Goal: Check status: Check status

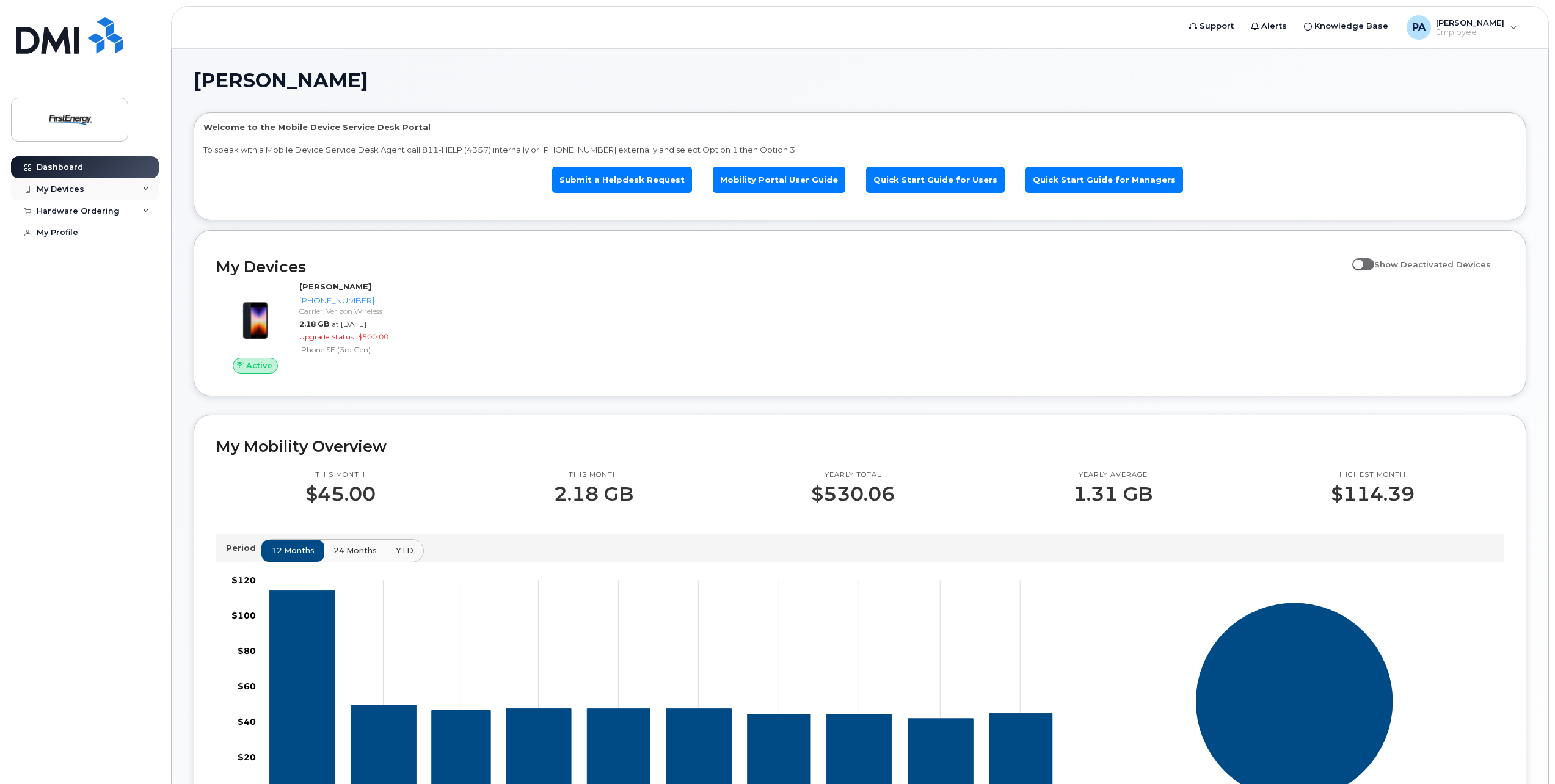
click at [144, 189] on icon at bounding box center [145, 189] width 6 height 6
click at [90, 243] on div "([PERSON_NAME])" at bounding box center [111, 245] width 74 height 11
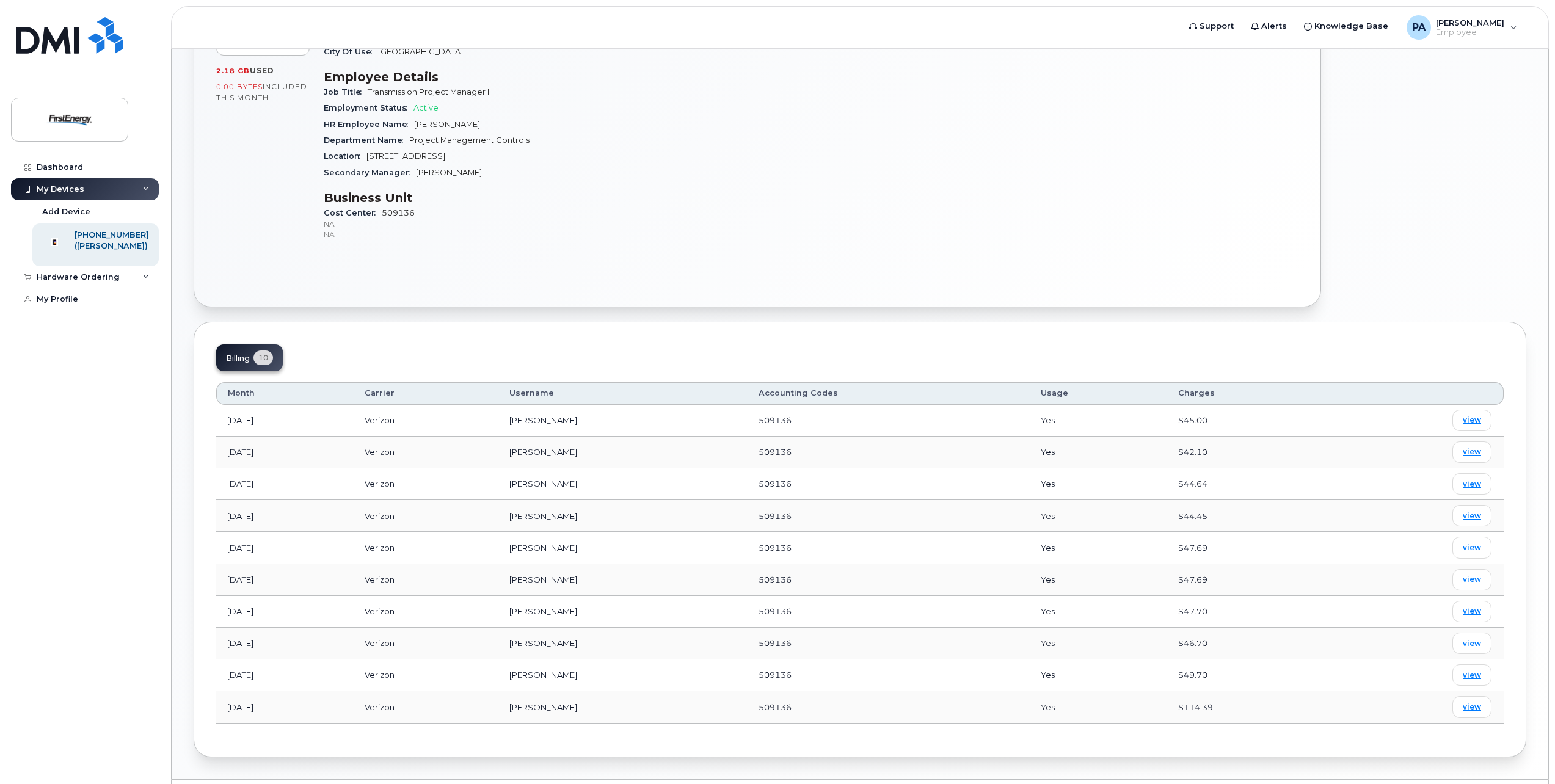
scroll to position [305, 0]
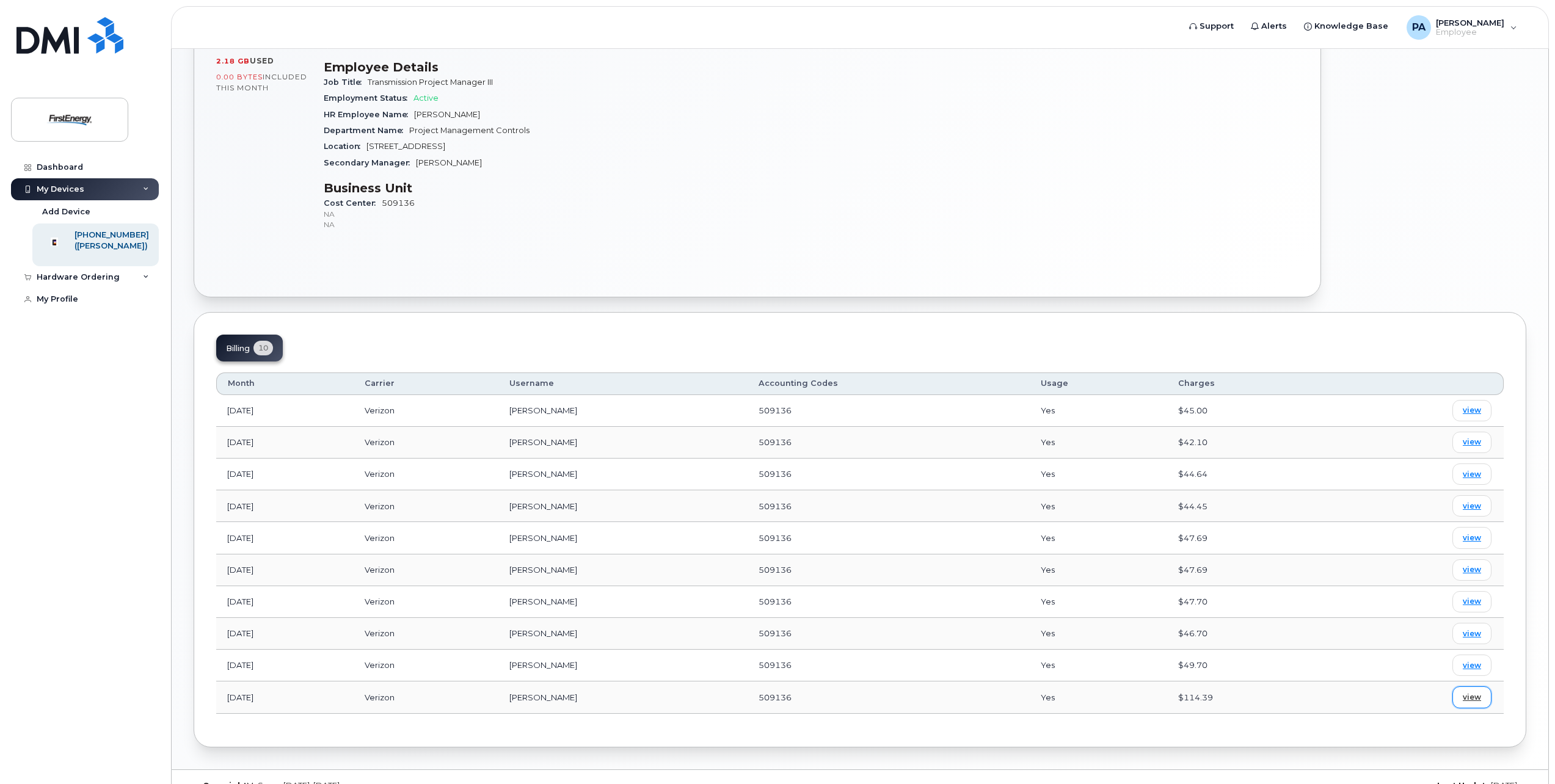
click at [1465, 701] on span "view" at bounding box center [1472, 697] width 18 height 11
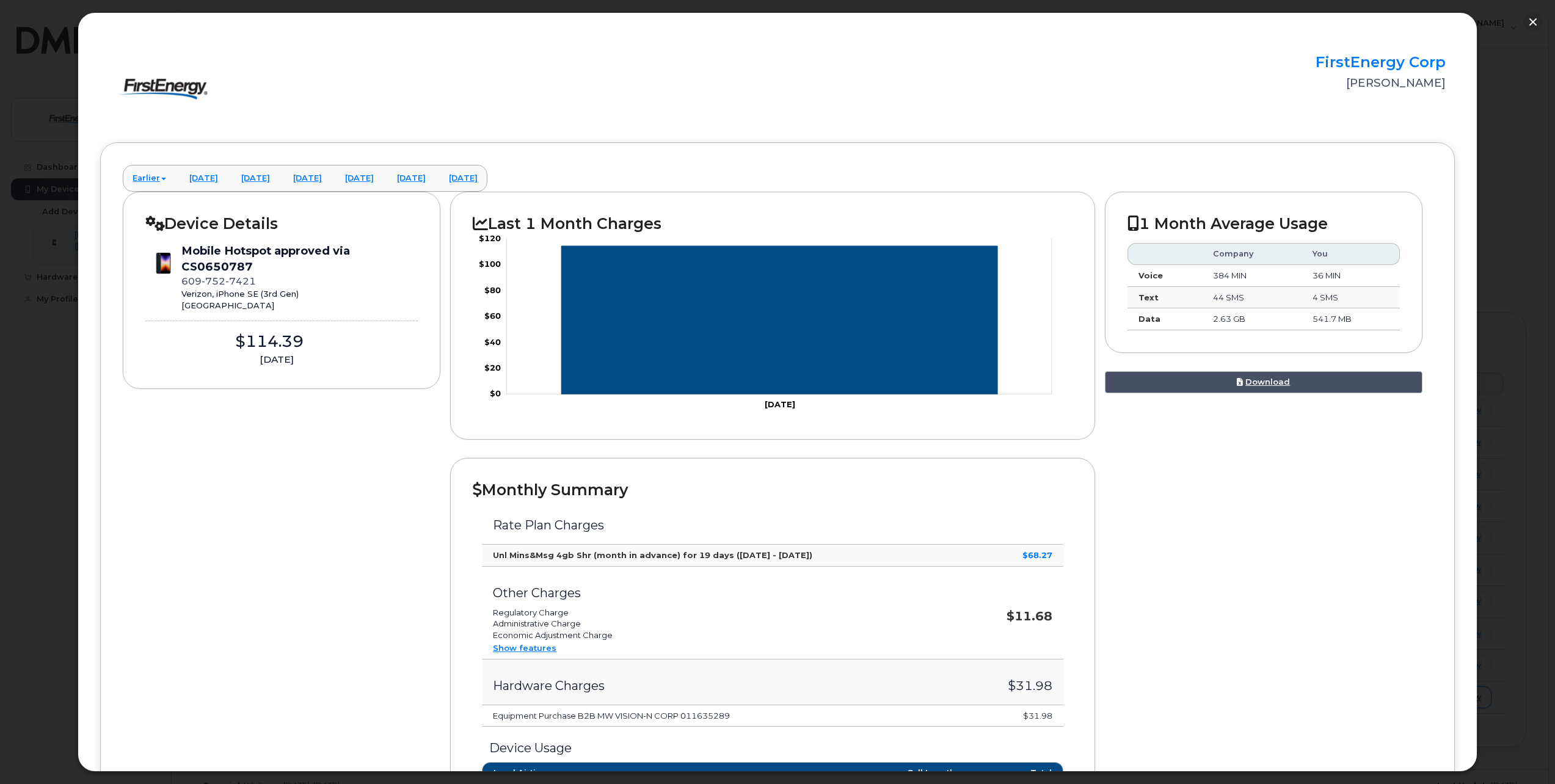
scroll to position [0, 0]
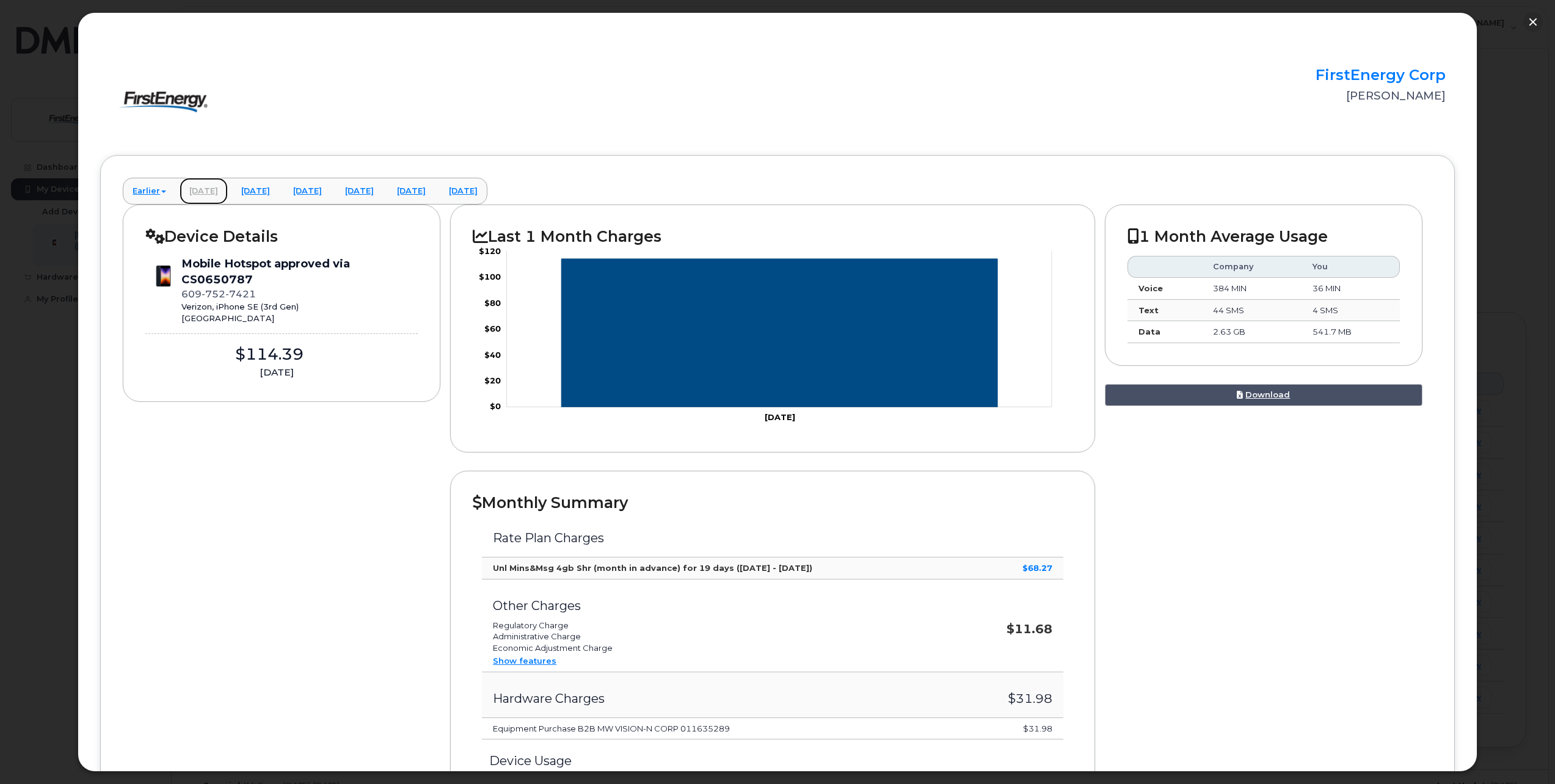
click at [210, 190] on link "April 2025" at bounding box center [204, 191] width 48 height 27
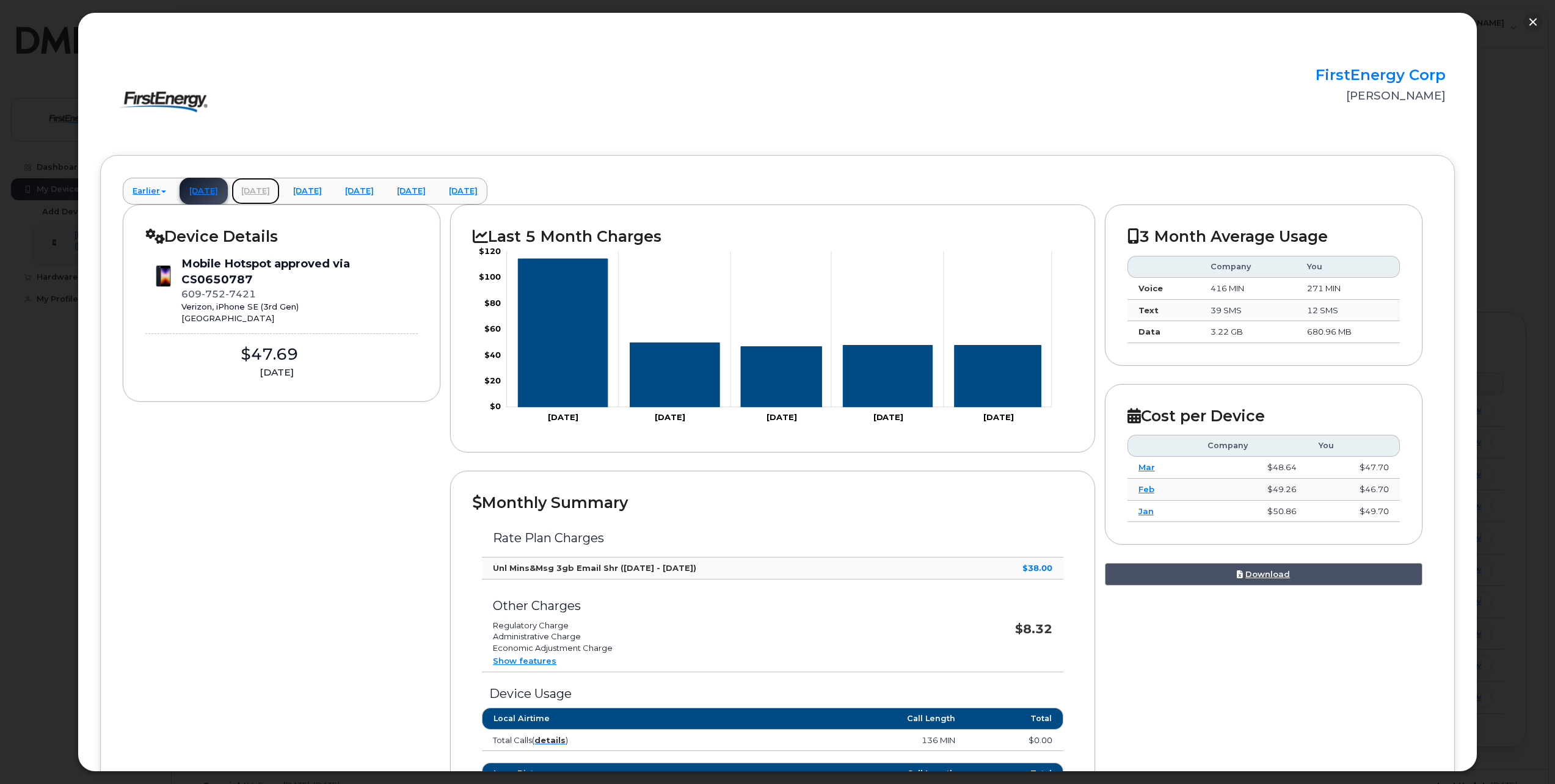
click at [272, 190] on link "May 2025" at bounding box center [255, 191] width 48 height 27
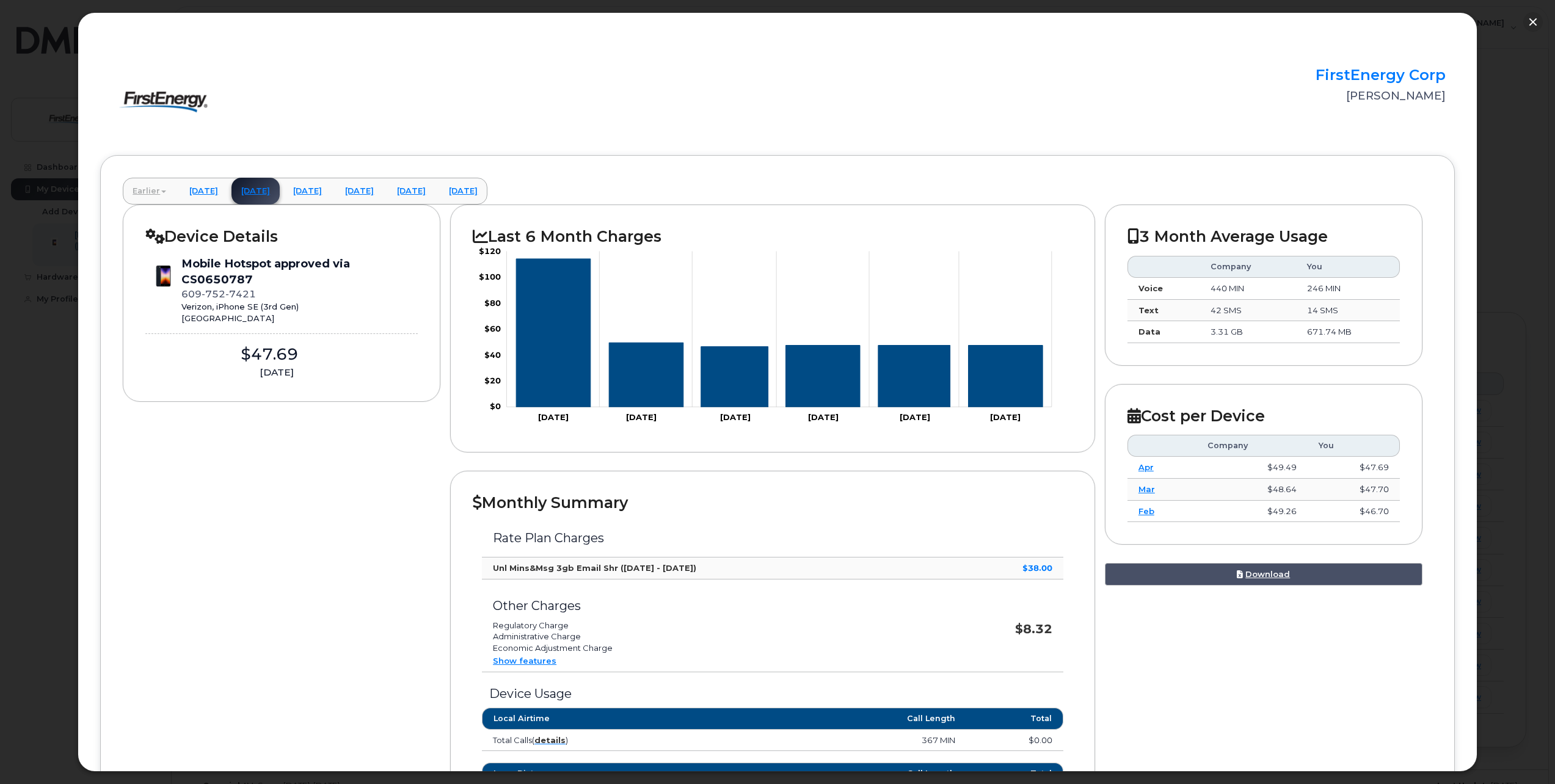
click at [158, 189] on link "Earlier" at bounding box center [149, 191] width 53 height 27
click at [165, 299] on link "December 2024" at bounding box center [182, 296] width 119 height 27
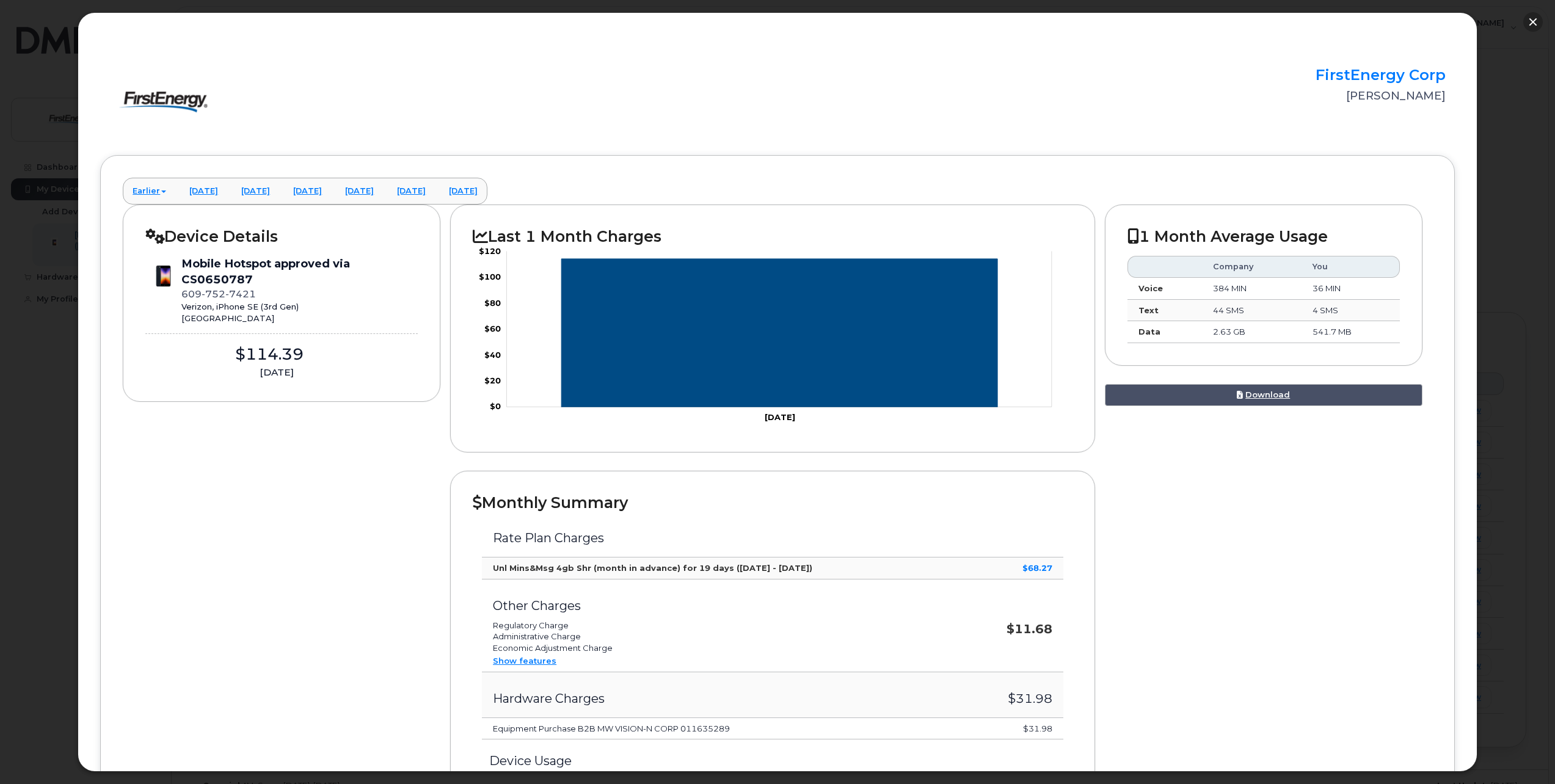
click at [1534, 25] on button "button" at bounding box center [1533, 22] width 20 height 20
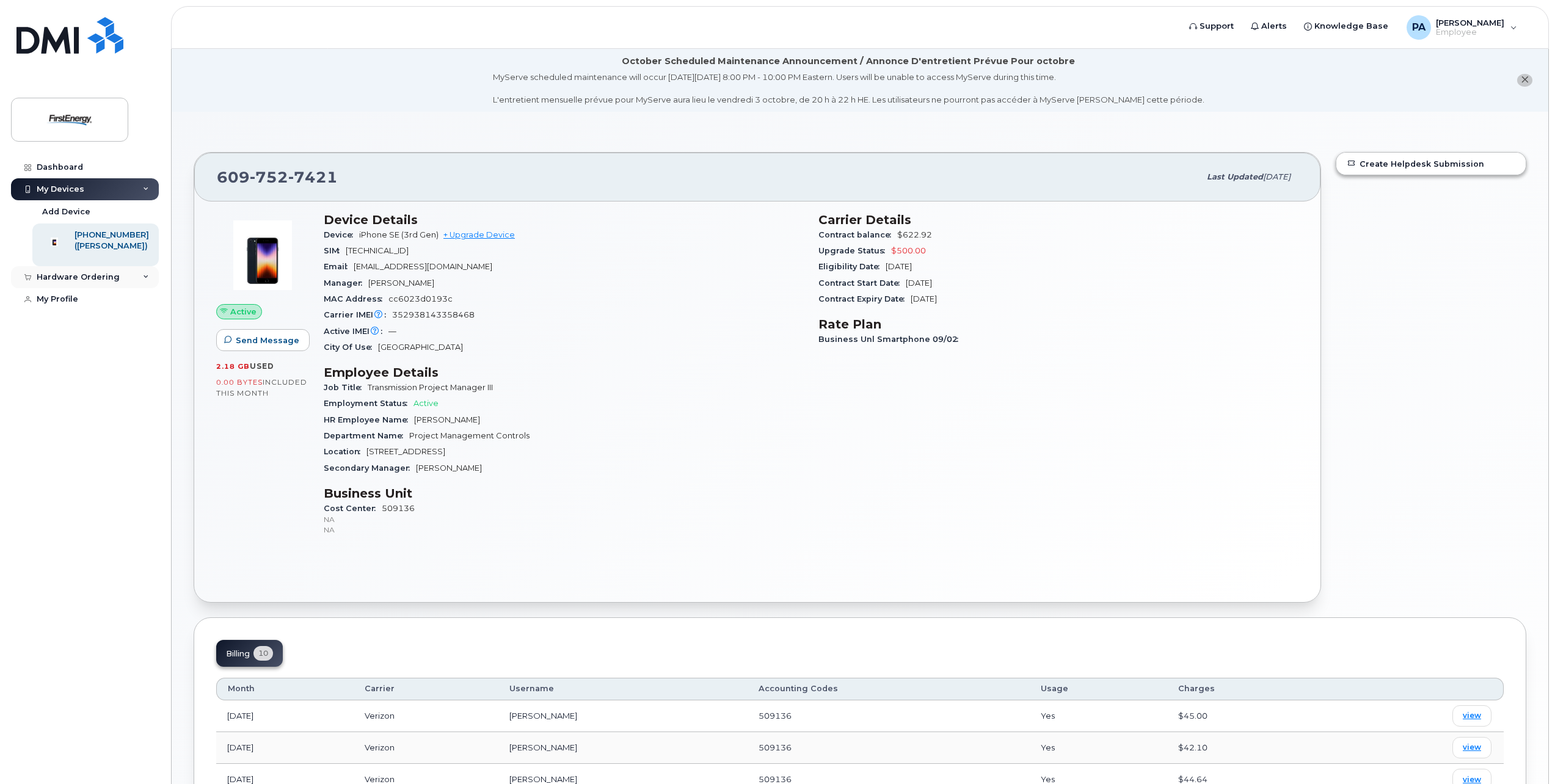
click at [138, 288] on div "Hardware Ordering" at bounding box center [84, 277] width 148 height 22
click at [89, 163] on link "Dashboard" at bounding box center [84, 167] width 148 height 22
